Goal: Task Accomplishment & Management: Use online tool/utility

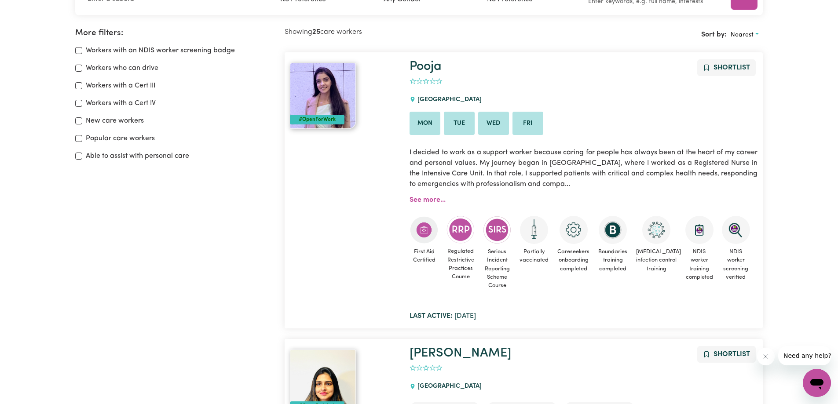
click at [413, 100] on icon at bounding box center [413, 99] width 6 height 6
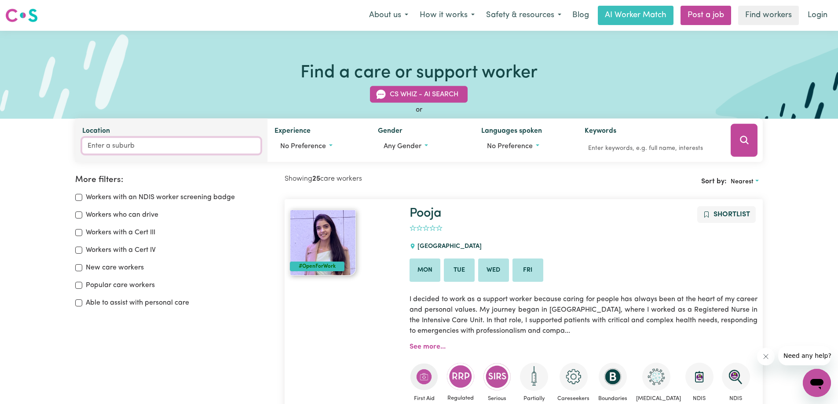
click at [154, 147] on input "Location" at bounding box center [171, 146] width 179 height 16
type input "Red"
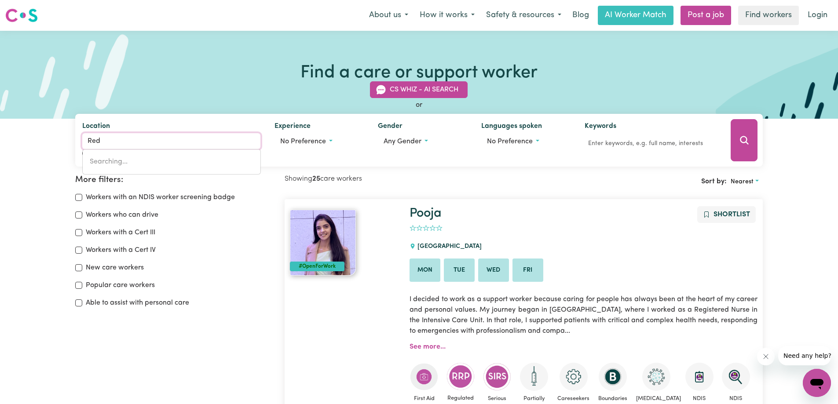
type input "[GEOGRAPHIC_DATA]"
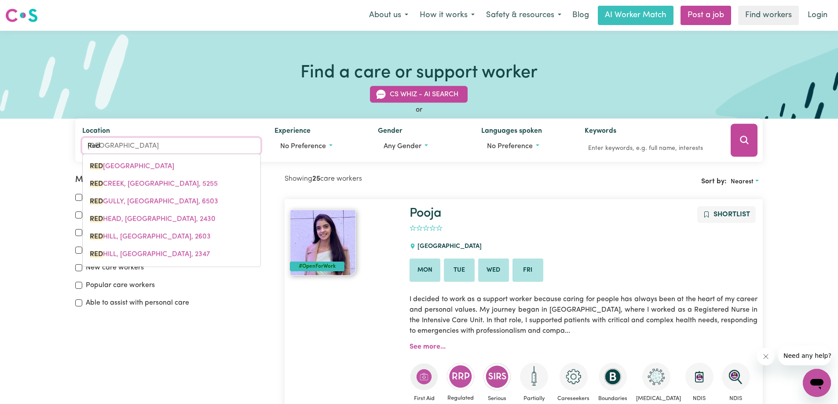
type input "Redc"
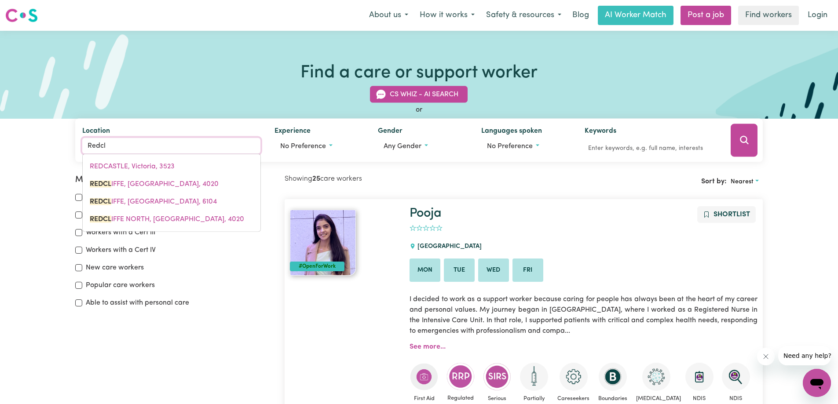
type input "Redcli"
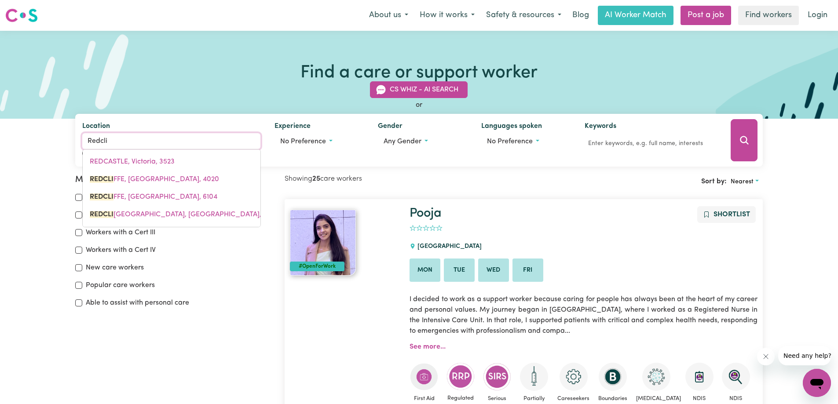
type input "RedcliFFE, [GEOGRAPHIC_DATA], 4020"
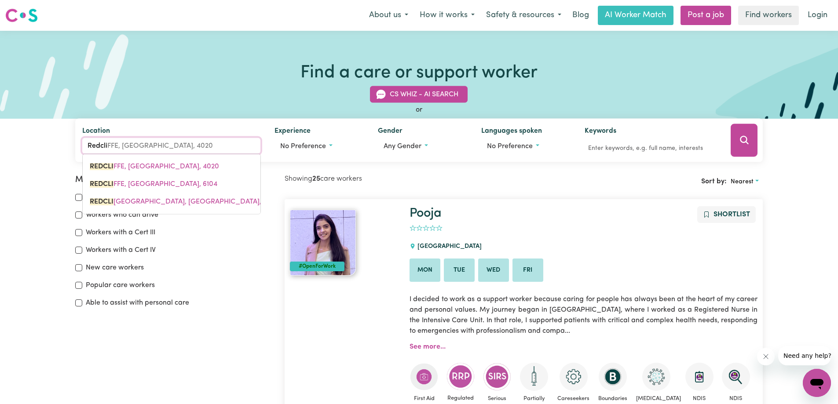
type input "Redclif"
type input "RedclifFE, [GEOGRAPHIC_DATA], 4020"
type input "Redcliff"
type input "RedcliffE, [GEOGRAPHIC_DATA], 4020"
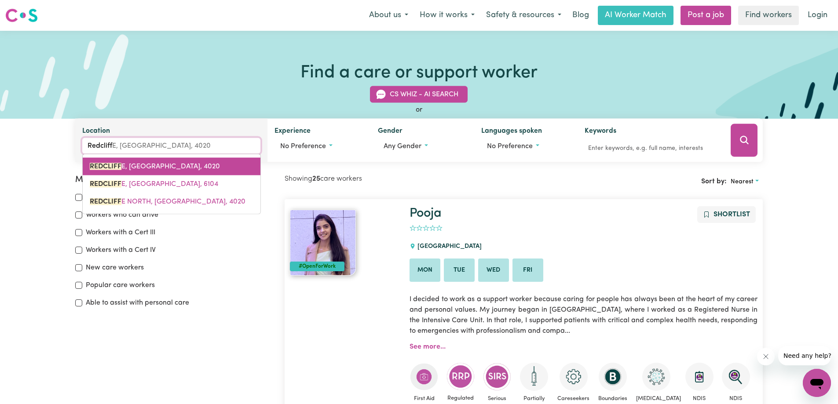
click at [131, 165] on span "REDCLIFF E, [GEOGRAPHIC_DATA], 4020" at bounding box center [155, 166] width 130 height 7
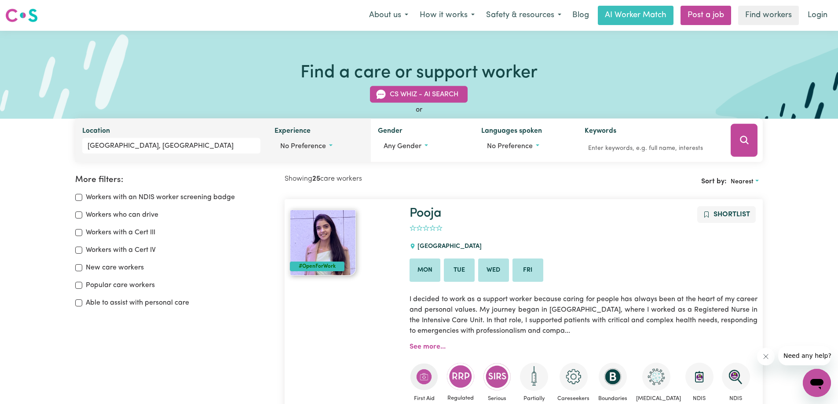
click at [332, 145] on button "No preference" at bounding box center [319, 146] width 89 height 17
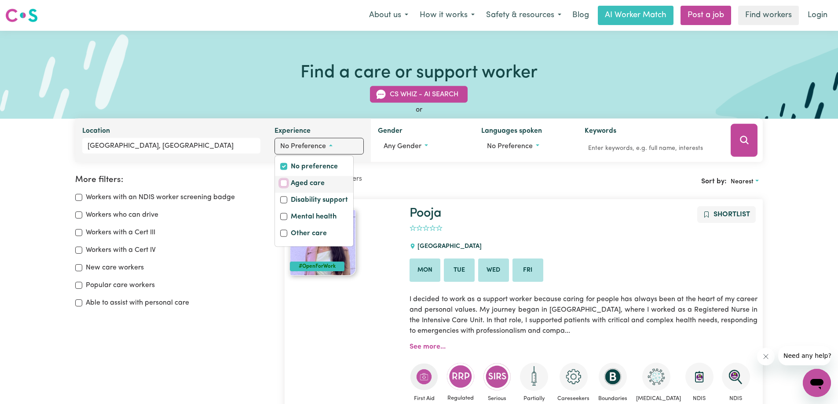
click at [284, 183] on input "Aged care" at bounding box center [283, 183] width 7 height 7
checkbox input "true"
checkbox input "false"
click at [747, 138] on icon "Search" at bounding box center [744, 140] width 11 height 11
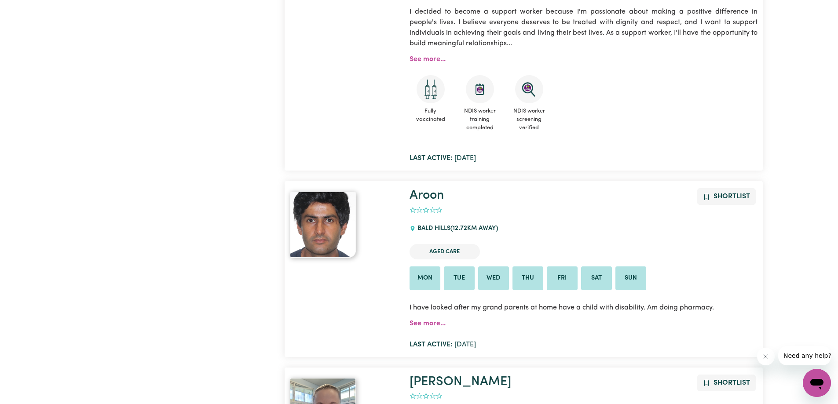
scroll to position [5886, 0]
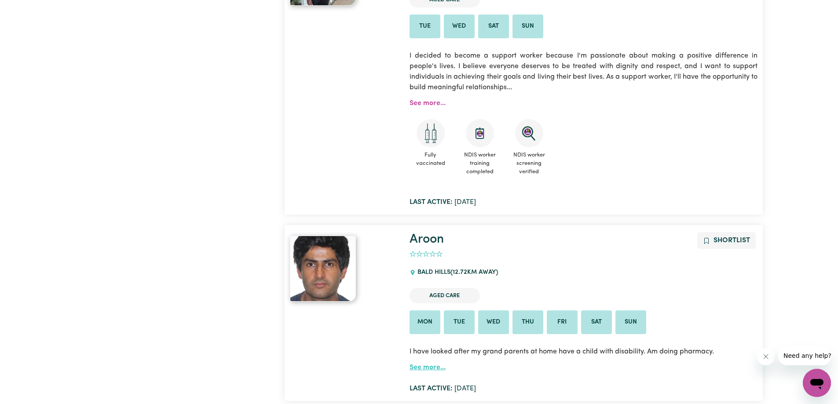
click at [428, 366] on link "See more..." at bounding box center [428, 367] width 36 height 7
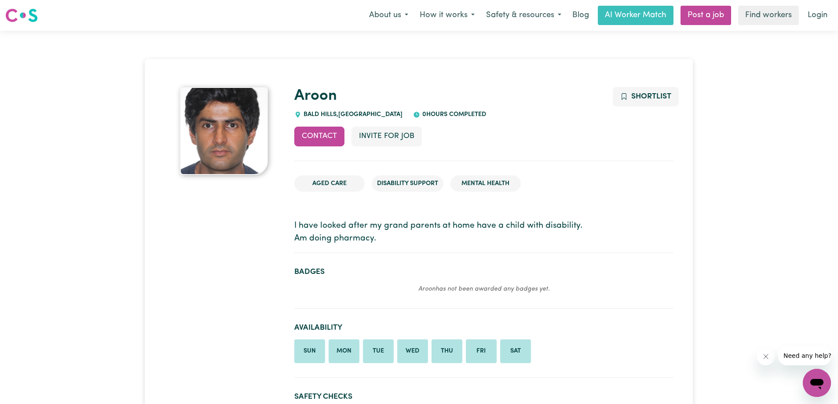
click at [769, 358] on icon "Close message from company" at bounding box center [765, 356] width 7 height 7
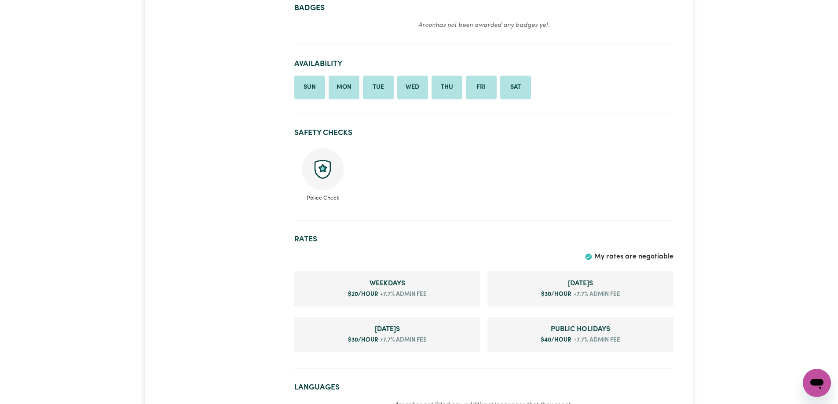
scroll to position [308, 0]
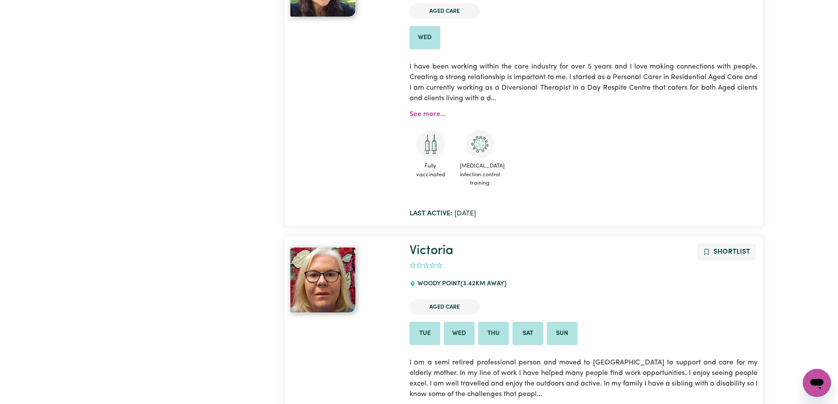
scroll to position [147, 0]
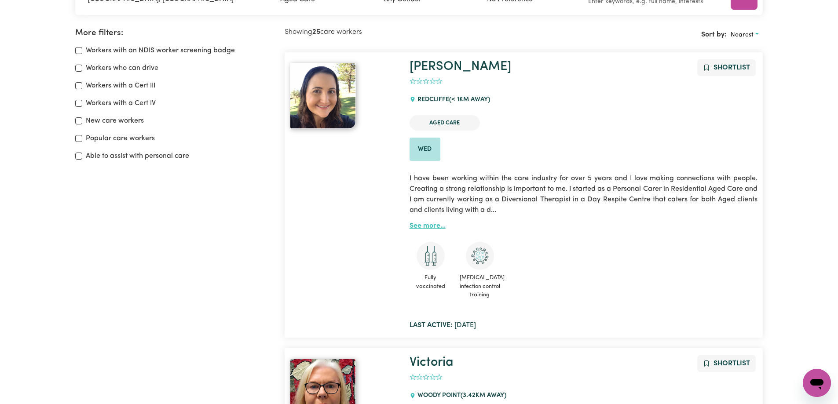
click at [422, 228] on link "See more..." at bounding box center [428, 226] width 36 height 7
